Goal: Entertainment & Leisure: Consume media (video, audio)

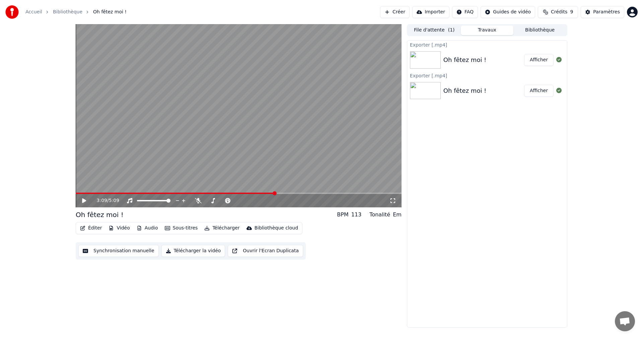
click at [275, 193] on span at bounding box center [175, 193] width 199 height 1
click at [115, 251] on button "Synchronisation manuelle" at bounding box center [118, 251] width 80 height 12
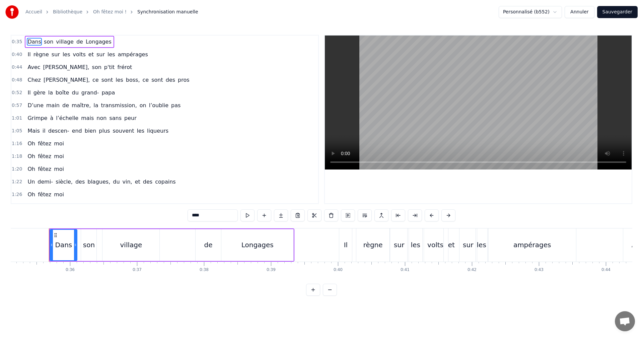
scroll to position [0, 2358]
click at [43, 143] on span "fêtez" at bounding box center [44, 144] width 15 height 8
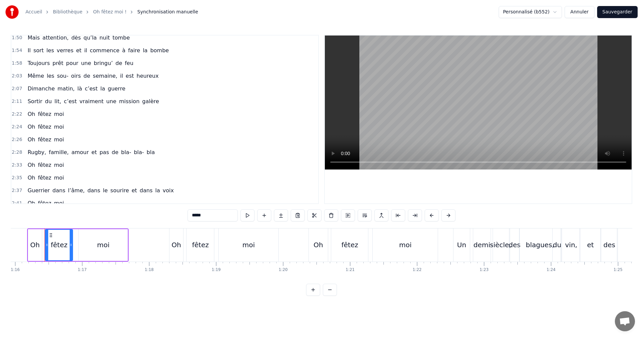
scroll to position [235, 0]
click at [33, 101] on span "Sortir" at bounding box center [35, 100] width 16 height 8
type input "******"
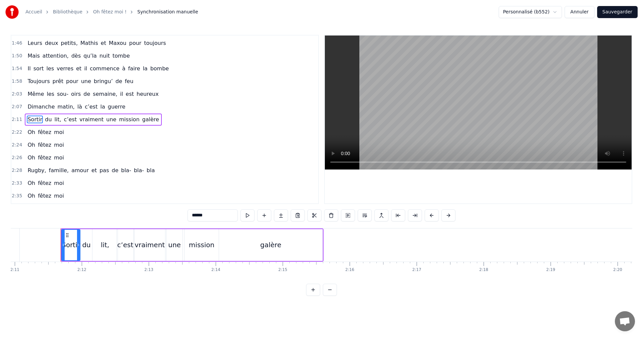
scroll to position [0, 8792]
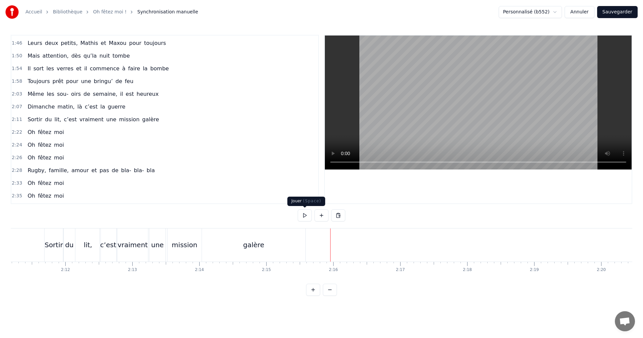
click at [305, 217] on button at bounding box center [305, 215] width 14 height 12
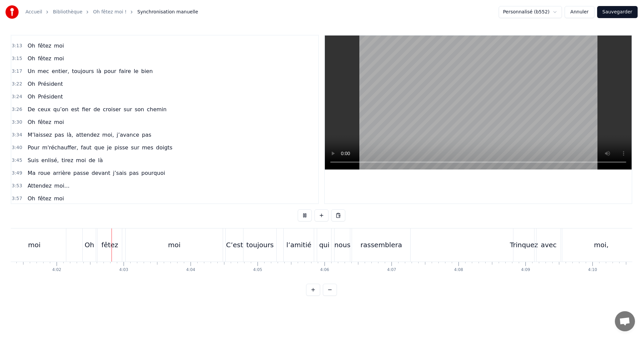
scroll to position [0, 16199]
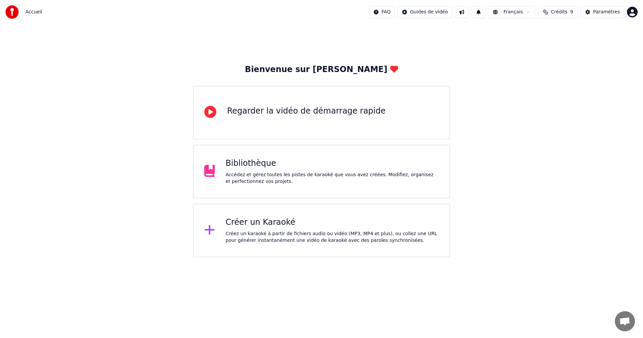
click at [274, 168] on div "Bibliothèque" at bounding box center [332, 163] width 213 height 11
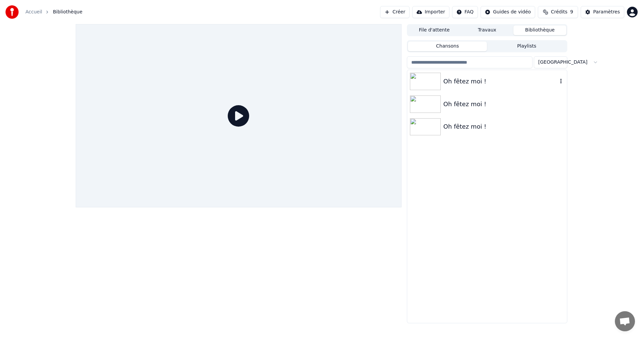
click at [462, 81] on div "Oh fêtez moi !" at bounding box center [501, 81] width 114 height 9
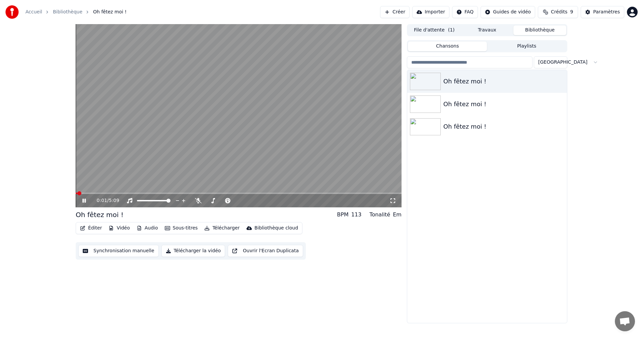
click at [246, 194] on div "0:01 / 5:09" at bounding box center [239, 200] width 326 height 13
click at [274, 192] on video at bounding box center [239, 115] width 326 height 183
click at [260, 191] on span at bounding box center [258, 193] width 4 height 4
click at [83, 201] on icon at bounding box center [84, 200] width 4 height 5
click at [275, 193] on span at bounding box center [239, 193] width 326 height 1
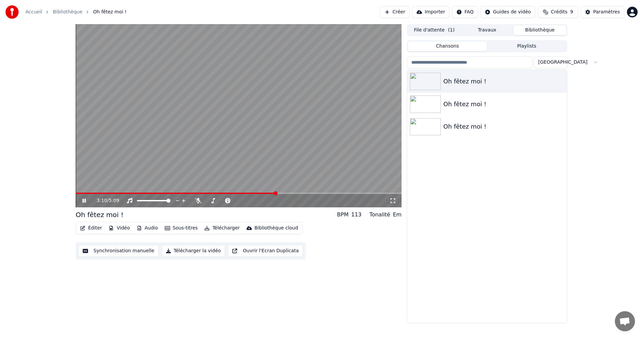
click at [272, 193] on span at bounding box center [176, 193] width 200 height 1
click at [261, 193] on span at bounding box center [169, 193] width 186 height 1
drag, startPoint x: 198, startPoint y: 200, endPoint x: 212, endPoint y: 199, distance: 13.8
click at [198, 199] on icon at bounding box center [198, 200] width 7 height 5
click at [217, 154] on video at bounding box center [239, 115] width 326 height 183
